Goal: Information Seeking & Learning: Learn about a topic

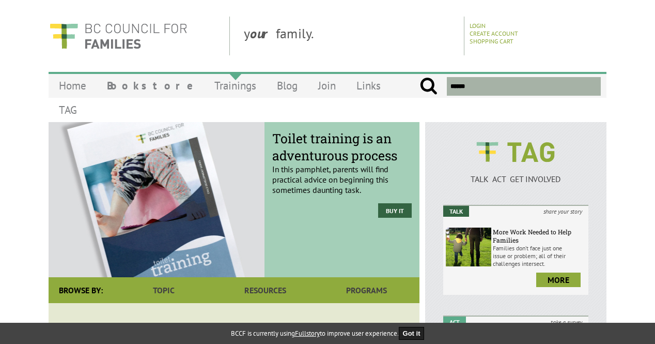
click at [204, 85] on link "Trainings" at bounding box center [235, 85] width 63 height 24
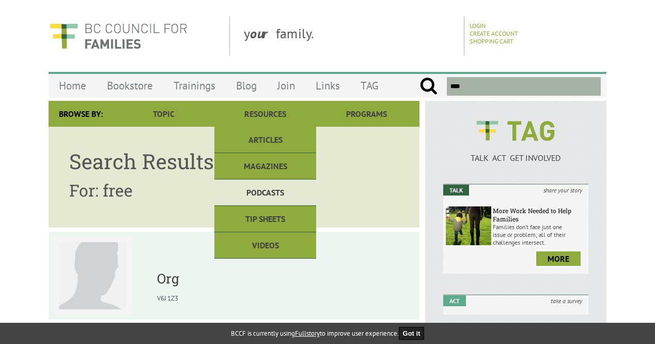
click at [268, 186] on link "Podcasts" at bounding box center [264, 192] width 101 height 26
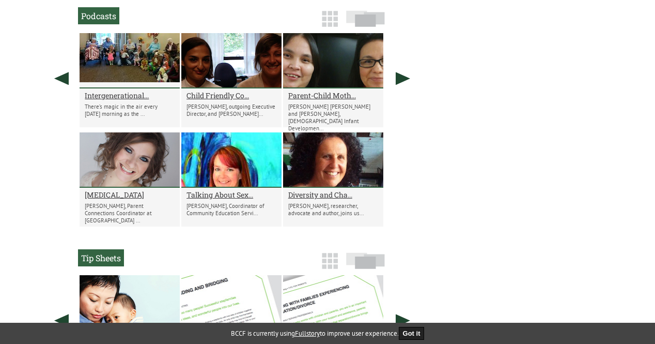
scroll to position [766, 0]
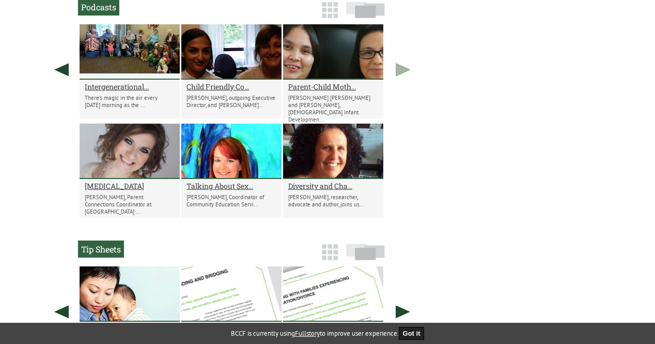
click at [402, 70] on link at bounding box center [403, 69] width 26 height 90
click at [64, 72] on link at bounding box center [62, 69] width 26 height 90
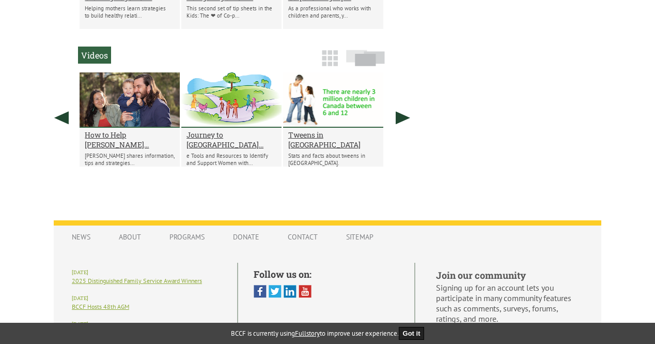
scroll to position [1062, 0]
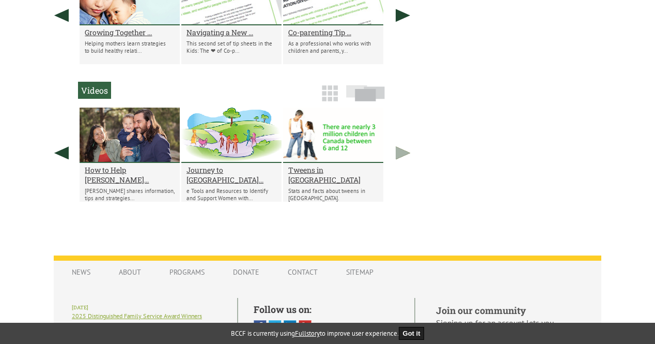
click at [405, 153] on link at bounding box center [403, 152] width 26 height 90
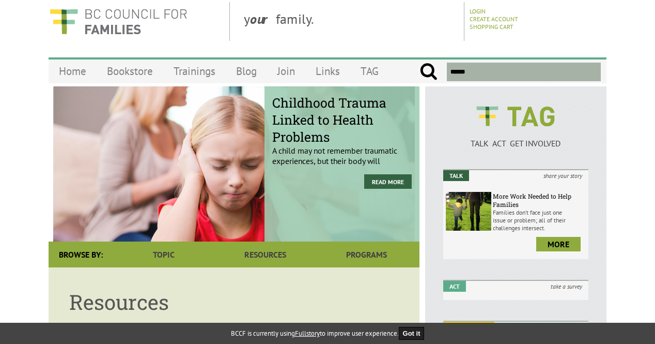
scroll to position [0, 0]
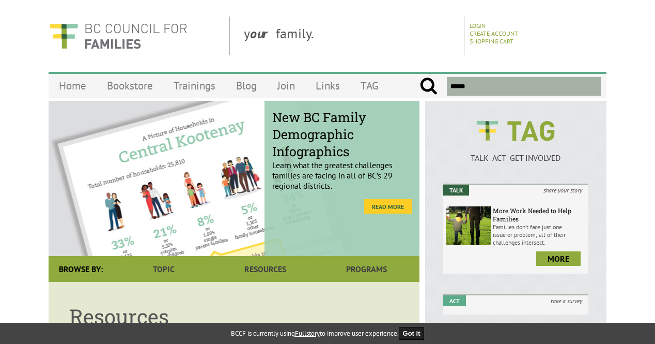
click at [380, 206] on link "Read more" at bounding box center [388, 206] width 48 height 14
